Goal: Check status

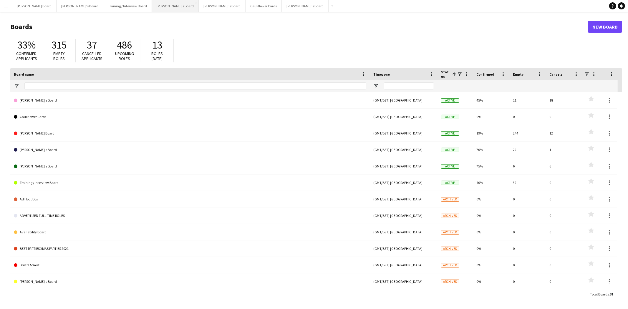
click at [152, 6] on button "[PERSON_NAME]'s Board Close" at bounding box center [175, 5] width 47 height 11
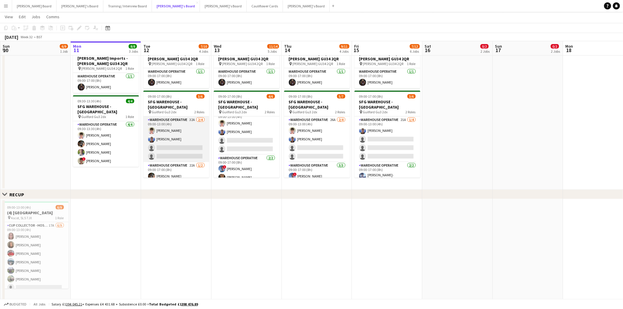
scroll to position [7, 0]
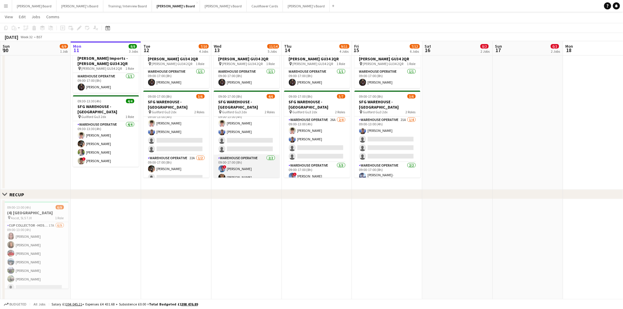
click at [259, 166] on app-card-role "Warehouse Operative [DATE] 09:00-17:00 (8h) ! [PERSON_NAME] Muslia [PERSON_NAME]" at bounding box center [247, 169] width 66 height 29
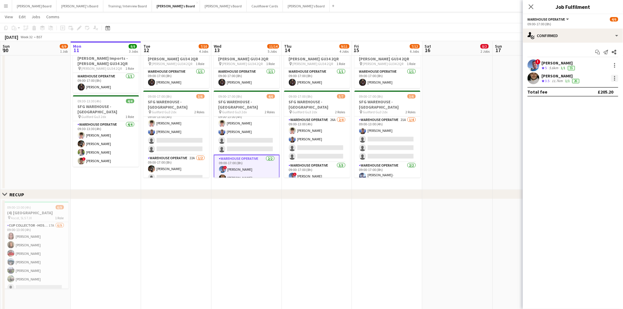
click at [615, 79] on div at bounding box center [615, 78] width 7 height 7
drag, startPoint x: 590, startPoint y: 144, endPoint x: 550, endPoint y: 148, distance: 39.4
click at [589, 144] on span "Remove" at bounding box center [587, 145] width 18 height 5
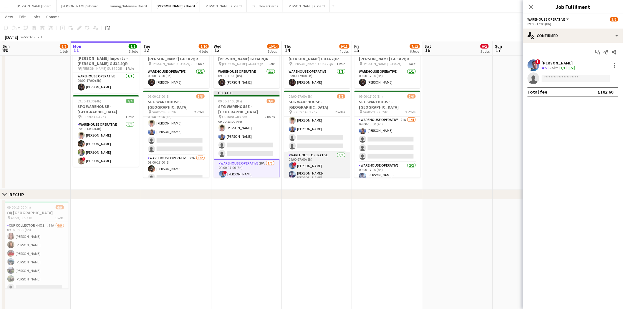
scroll to position [16, 0]
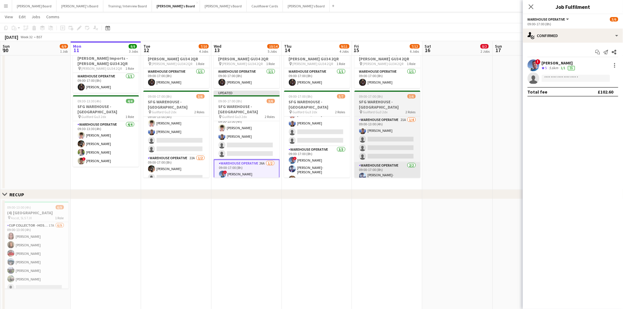
drag, startPoint x: 329, startPoint y: 167, endPoint x: 398, endPoint y: 159, distance: 69.2
click at [330, 166] on app-card-role "Warehouse Operative [DATE] 09:00-17:00 (8h) ! [PERSON_NAME] [PERSON_NAME]-[PERS…" at bounding box center [317, 165] width 66 height 39
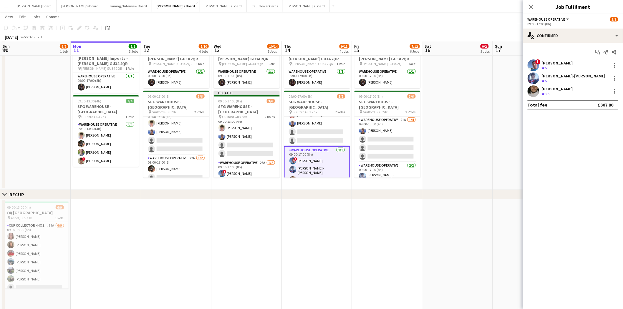
scroll to position [0, 140]
click at [617, 91] on div at bounding box center [615, 91] width 7 height 7
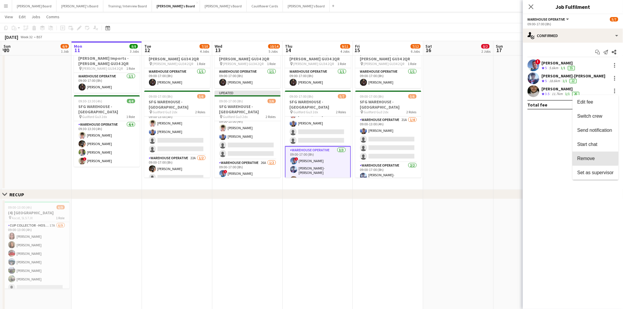
drag, startPoint x: 587, startPoint y: 157, endPoint x: 482, endPoint y: 152, distance: 105.3
click at [586, 156] on span "Remove" at bounding box center [587, 158] width 18 height 5
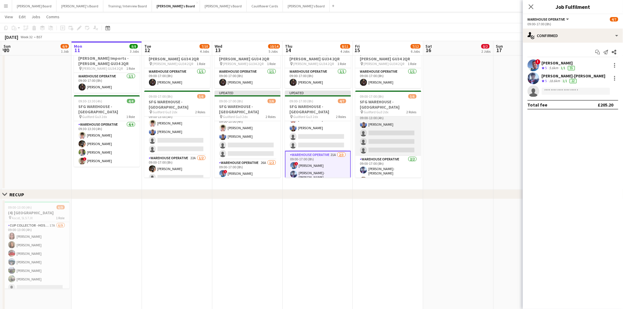
scroll to position [7, 0]
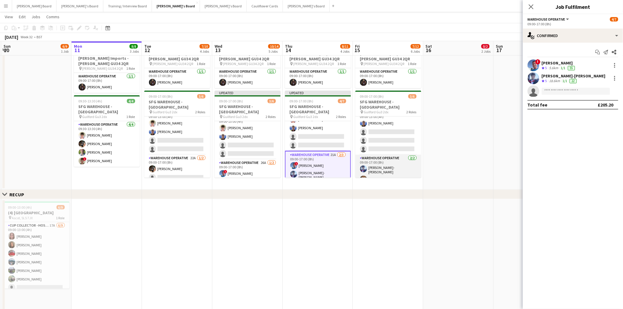
click at [395, 171] on app-card-role "Warehouse Operative [DATE] 09:00-17:00 (8h) [PERSON_NAME]-[PERSON_NAME]" at bounding box center [389, 170] width 66 height 30
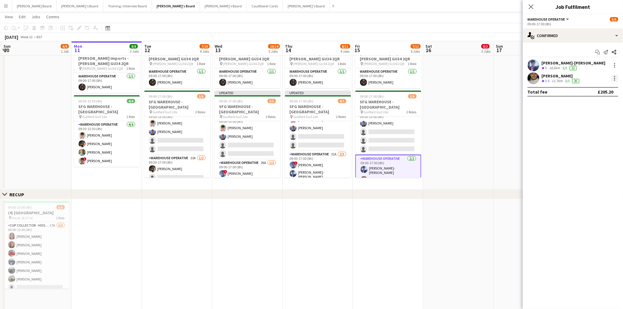
click at [617, 79] on div at bounding box center [615, 78] width 7 height 7
click at [593, 145] on span "Remove" at bounding box center [587, 145] width 18 height 5
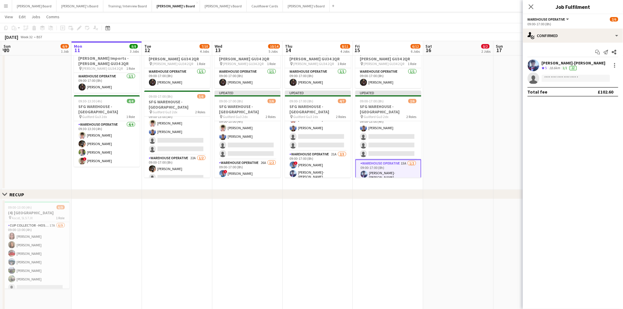
drag, startPoint x: 489, startPoint y: 86, endPoint x: 534, endPoint y: 42, distance: 62.7
click at [490, 85] on app-date-cell at bounding box center [459, 115] width 70 height 150
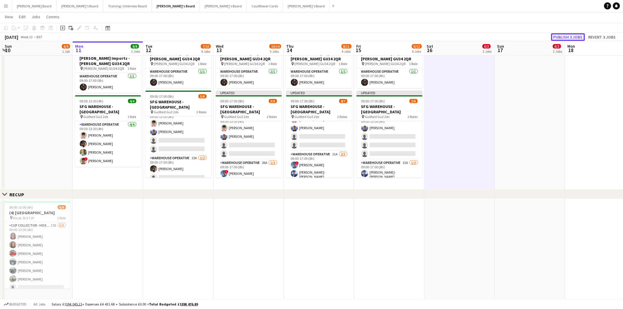
drag, startPoint x: 569, startPoint y: 33, endPoint x: 495, endPoint y: 27, distance: 73.9
click at [568, 33] on button "Publish 3 jobs" at bounding box center [569, 37] width 34 height 8
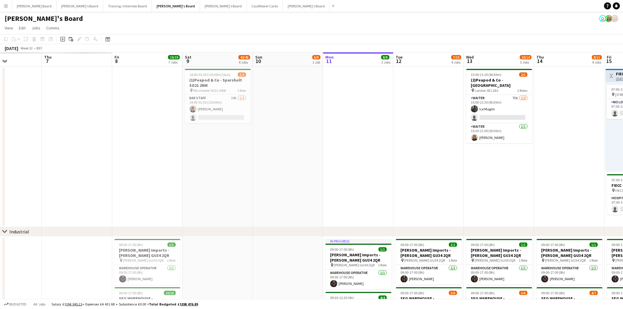
scroll to position [0, 166]
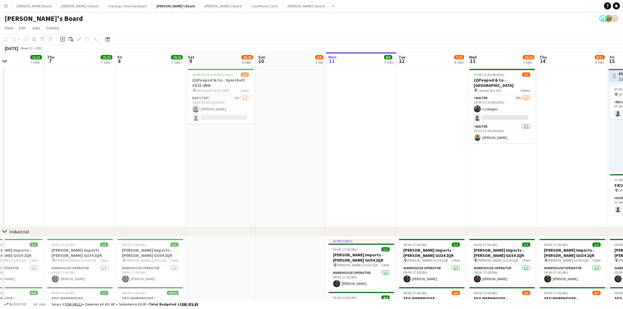
drag, startPoint x: 114, startPoint y: 143, endPoint x: 367, endPoint y: 147, distance: 253.4
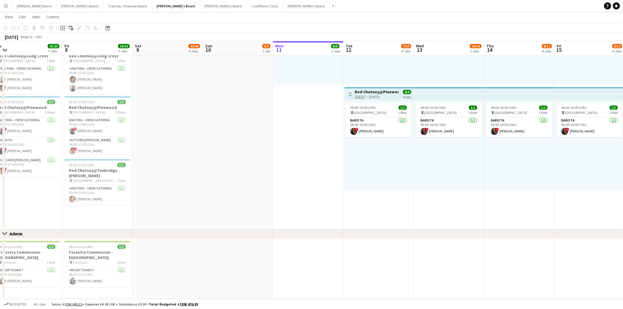
scroll to position [0, 186]
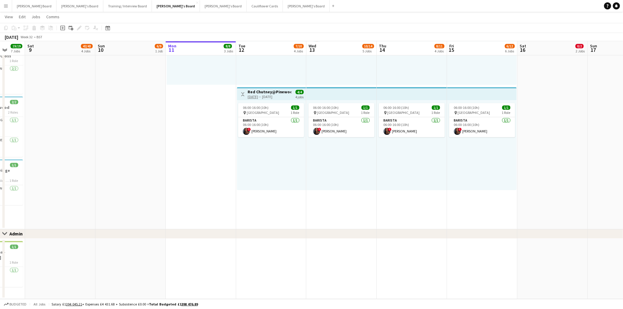
drag, startPoint x: 326, startPoint y: 207, endPoint x: 167, endPoint y: 227, distance: 160.4
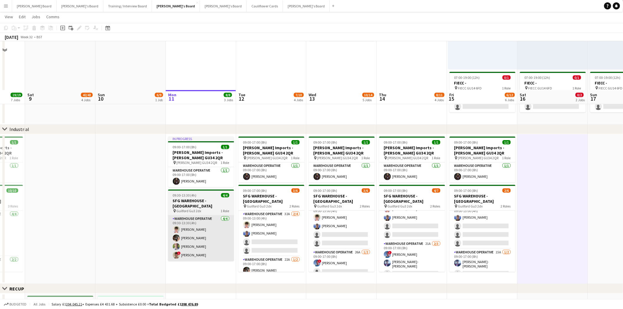
scroll to position [169, 0]
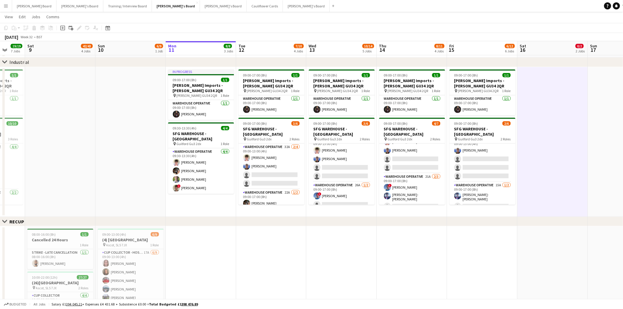
drag, startPoint x: 9, startPoint y: 8, endPoint x: 9, endPoint y: 27, distance: 19.4
click at [9, 8] on button "Menu" at bounding box center [6, 6] width 12 height 12
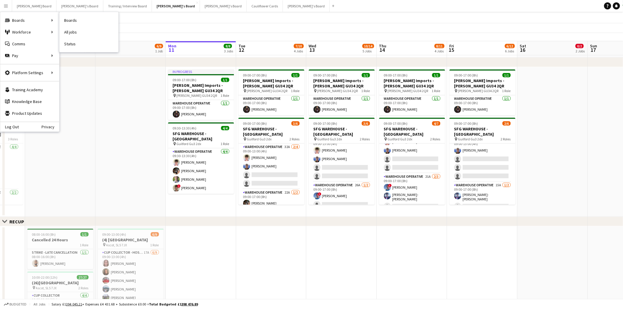
click at [71, 42] on link "Status" at bounding box center [89, 44] width 59 height 12
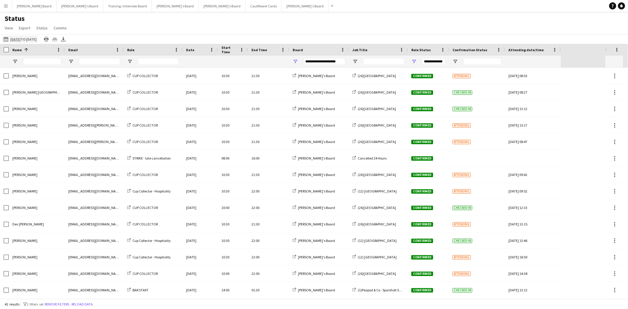
click at [7, 41] on app-icon "[DATE] to [DATE]" at bounding box center [7, 39] width 7 height 5
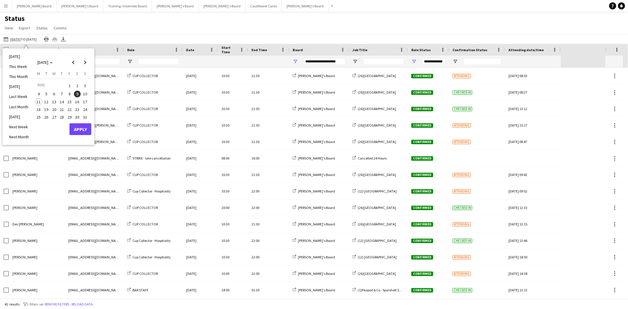
click at [38, 100] on span "11" at bounding box center [38, 101] width 7 height 7
click at [87, 128] on button "Apply" at bounding box center [81, 129] width 22 height 12
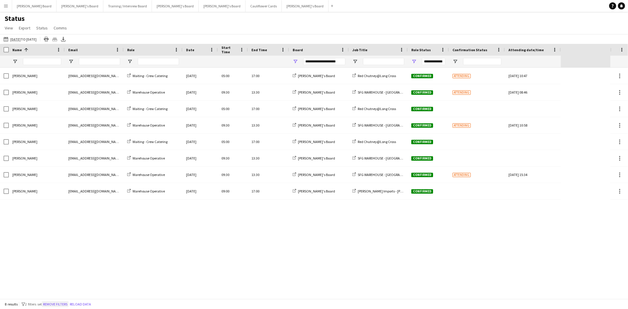
click at [56, 305] on button "Remove filters" at bounding box center [55, 304] width 27 height 6
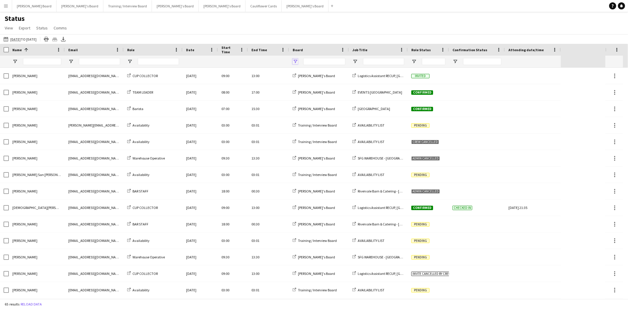
click at [293, 64] on span "Open Filter Menu" at bounding box center [295, 61] width 5 height 5
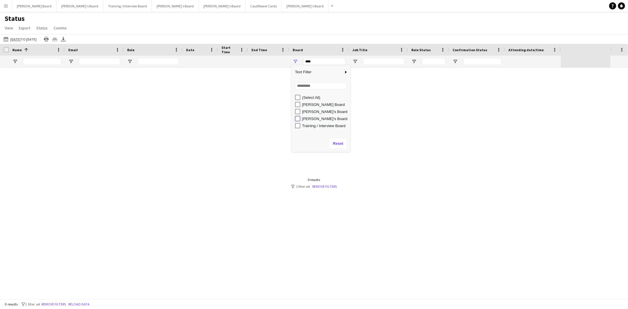
type input "**********"
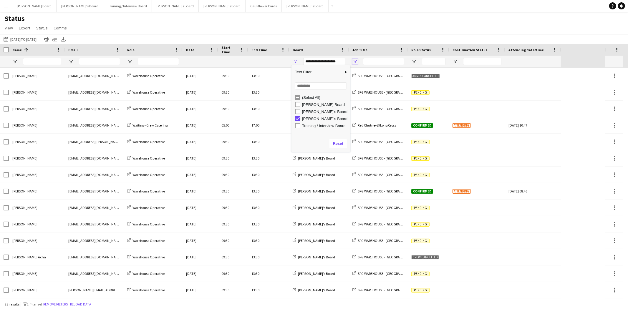
click at [354, 61] on span "Open Filter Menu" at bounding box center [355, 61] width 5 height 5
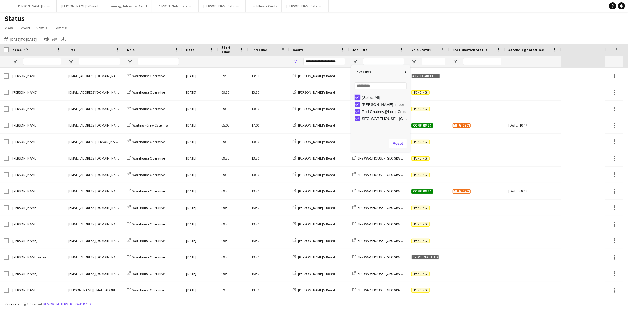
type input "***"
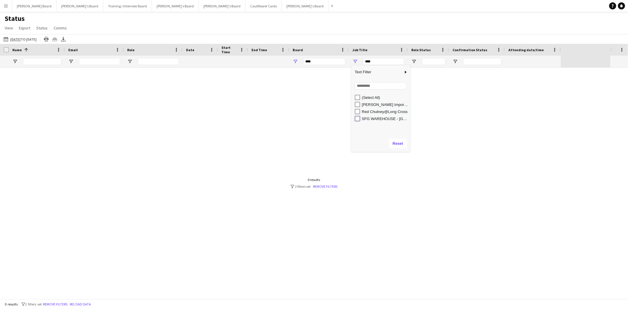
type input "**********"
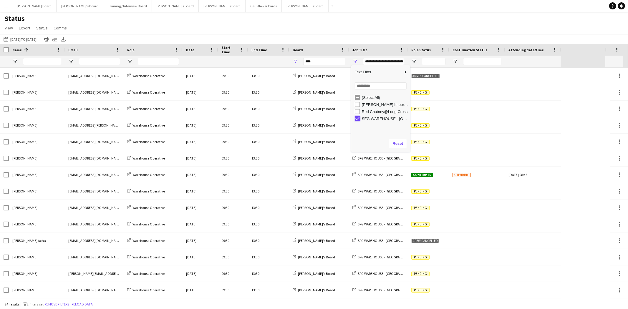
type input "**********"
click at [413, 62] on span "Open Filter Menu" at bounding box center [414, 61] width 5 height 5
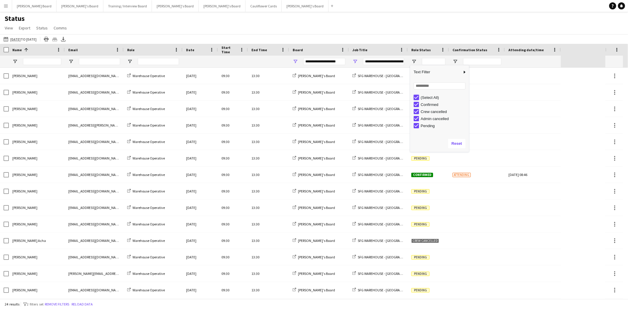
type input "***"
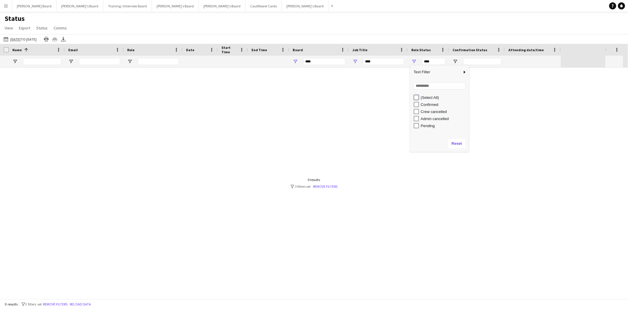
click at [416, 101] on div "(Select All) Confirmed Crew cancelled Admin cancelled Pending" at bounding box center [439, 111] width 59 height 35
type input "**********"
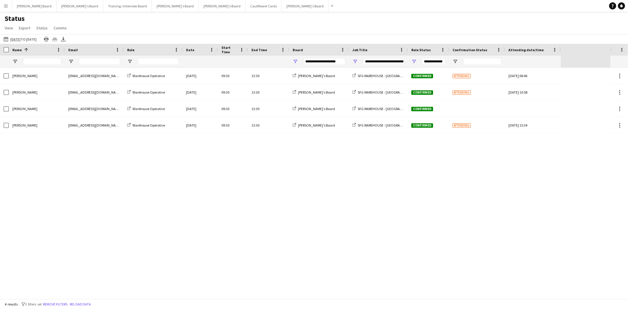
click at [364, 157] on div "[PERSON_NAME] [PERSON_NAME][EMAIL_ADDRESS][DOMAIN_NAME] Warehouse Operative [DA…" at bounding box center [305, 183] width 611 height 231
